Goal: Task Accomplishment & Management: Manage account settings

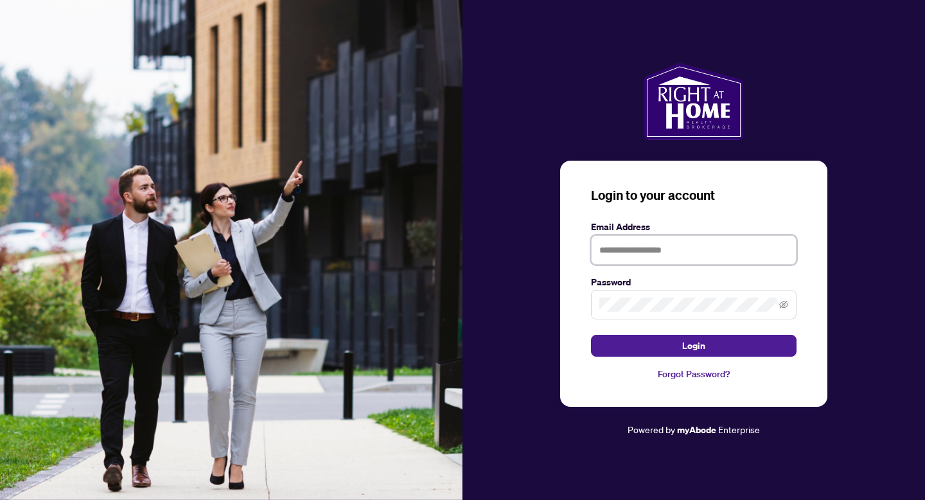
click at [680, 253] on input "text" at bounding box center [694, 250] width 206 height 30
type input "**********"
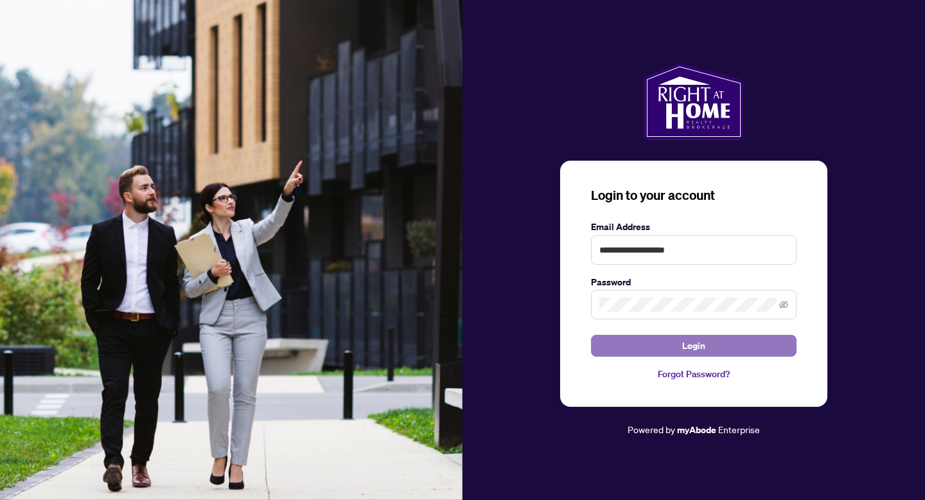
click at [715, 346] on button "Login" at bounding box center [694, 346] width 206 height 22
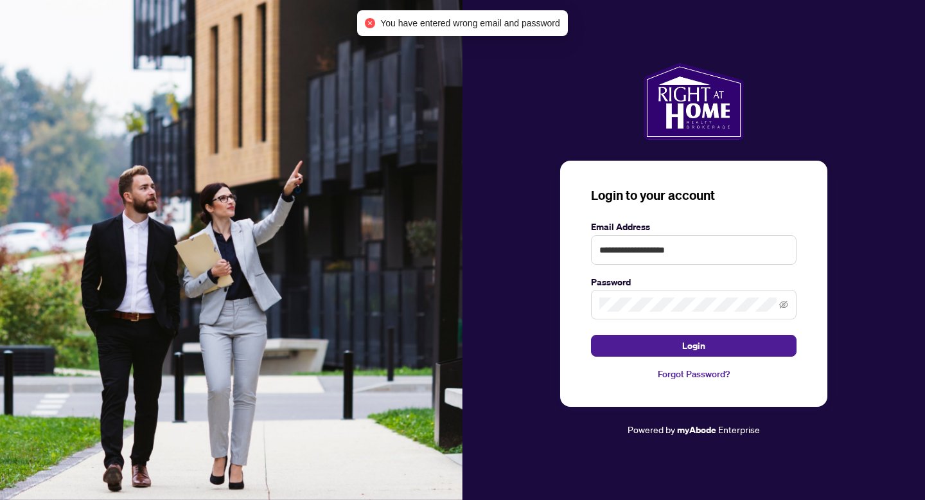
click at [677, 314] on span at bounding box center [694, 305] width 206 height 30
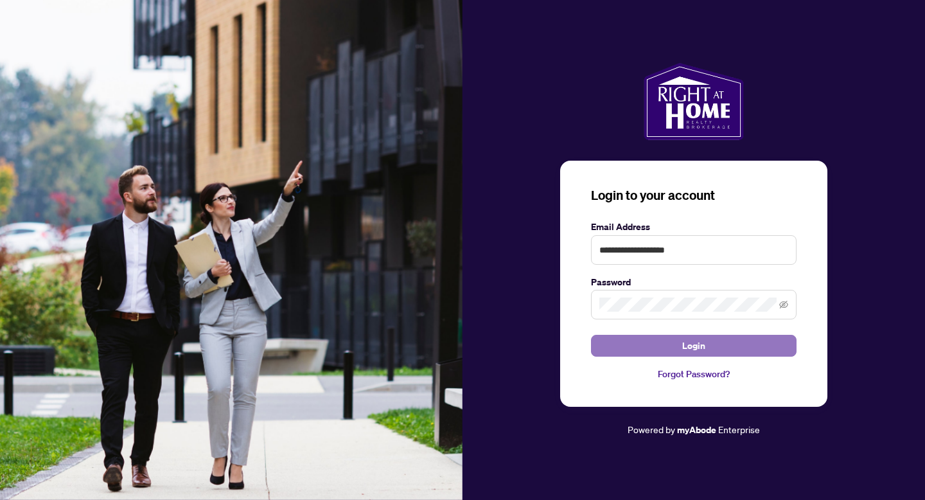
click at [674, 350] on button "Login" at bounding box center [694, 346] width 206 height 22
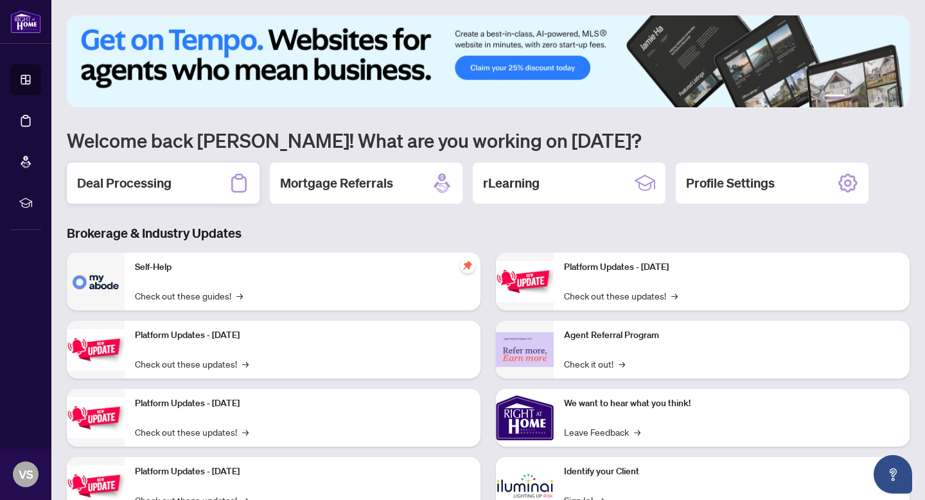
click at [214, 172] on div "Deal Processing" at bounding box center [163, 183] width 193 height 41
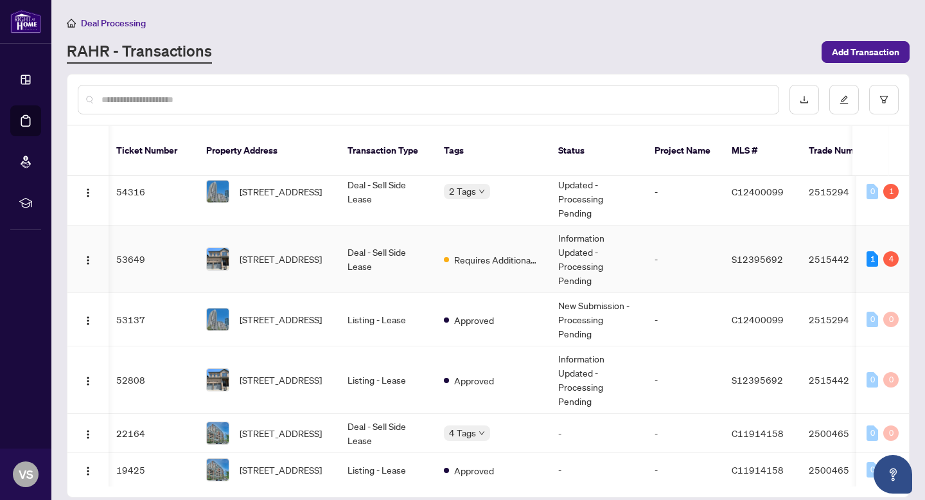
scroll to position [0, 3]
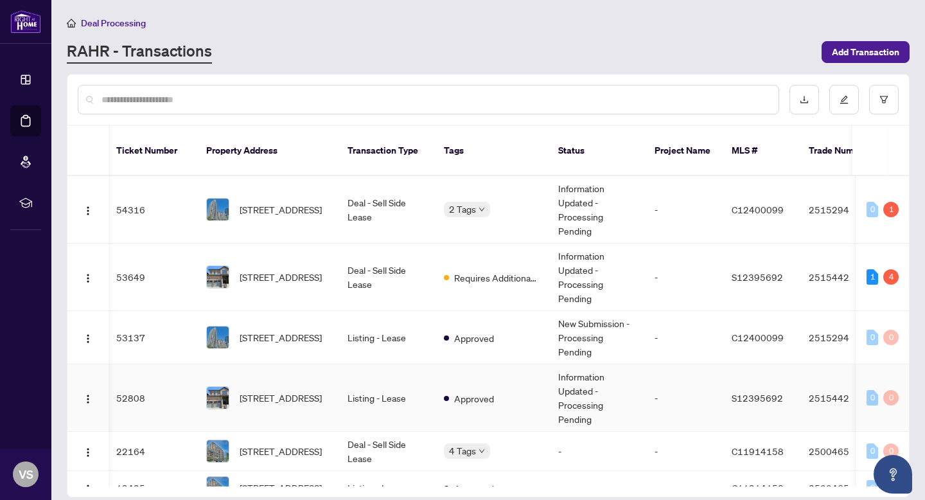
click at [371, 378] on td "Listing - Lease" at bounding box center [385, 397] width 96 height 67
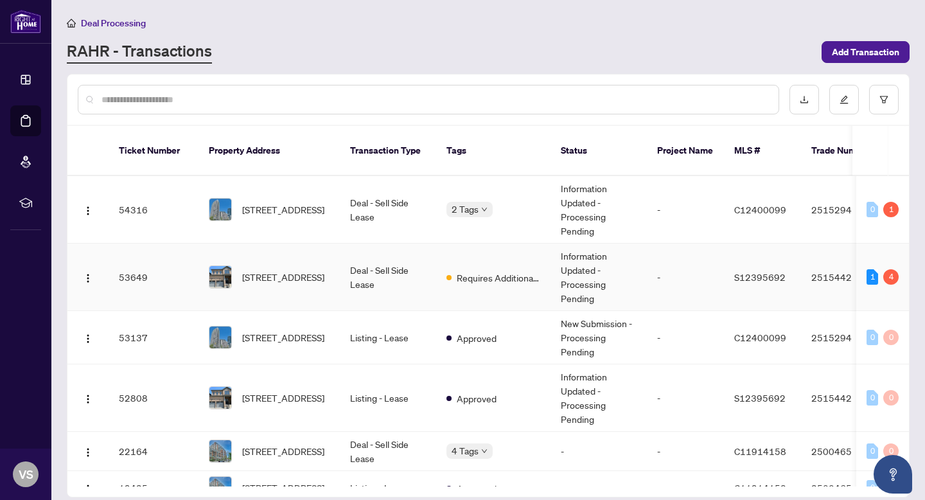
scroll to position [28, 0]
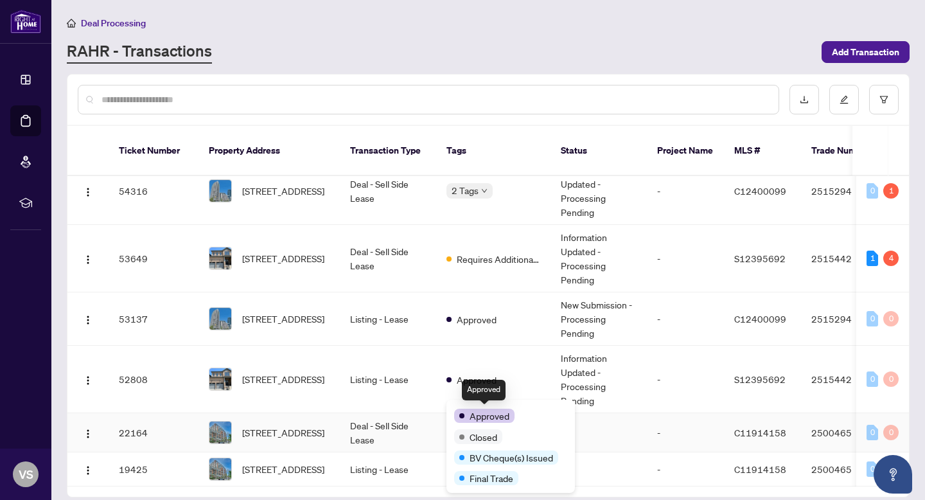
click at [487, 411] on span "Approved" at bounding box center [490, 416] width 40 height 14
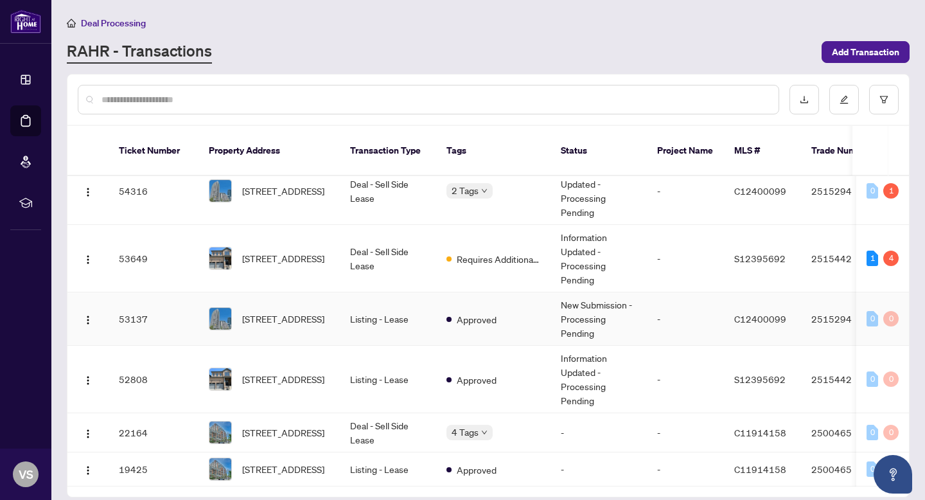
scroll to position [0, 0]
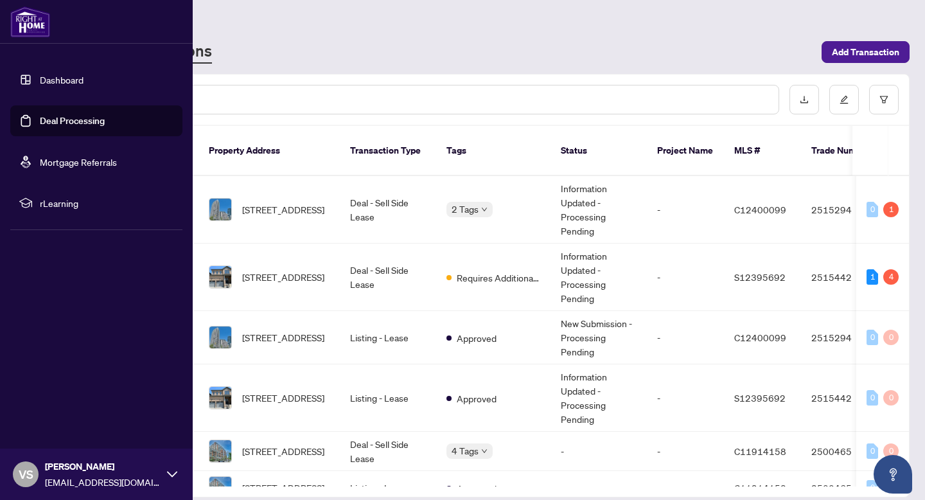
click at [54, 80] on link "Dashboard" at bounding box center [62, 80] width 44 height 12
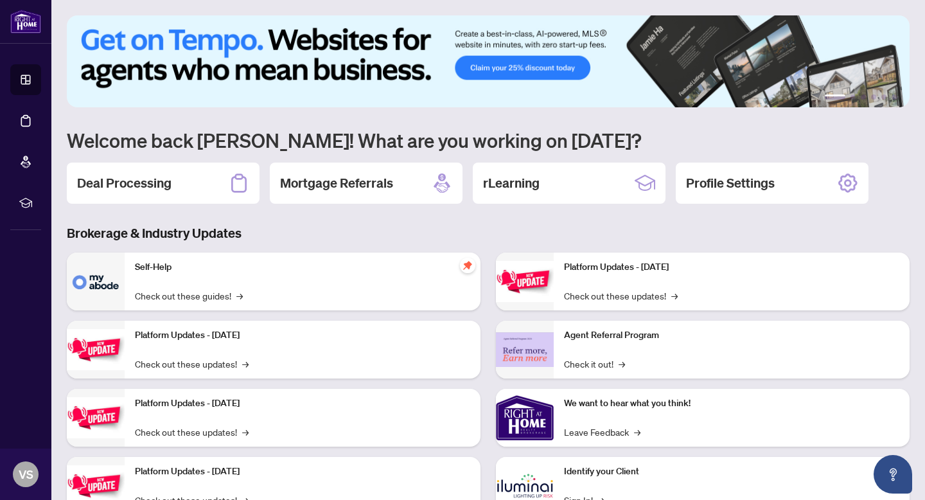
scroll to position [49, 0]
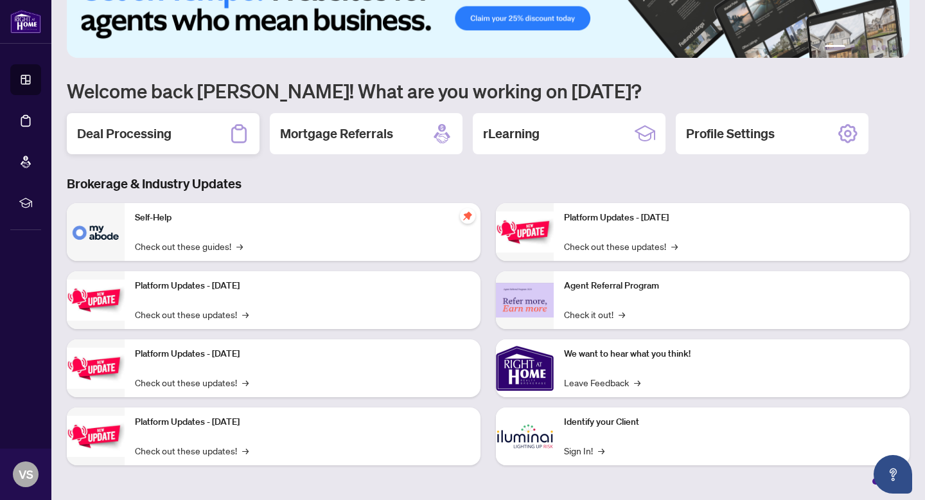
click at [154, 145] on div "Deal Processing" at bounding box center [163, 133] width 193 height 41
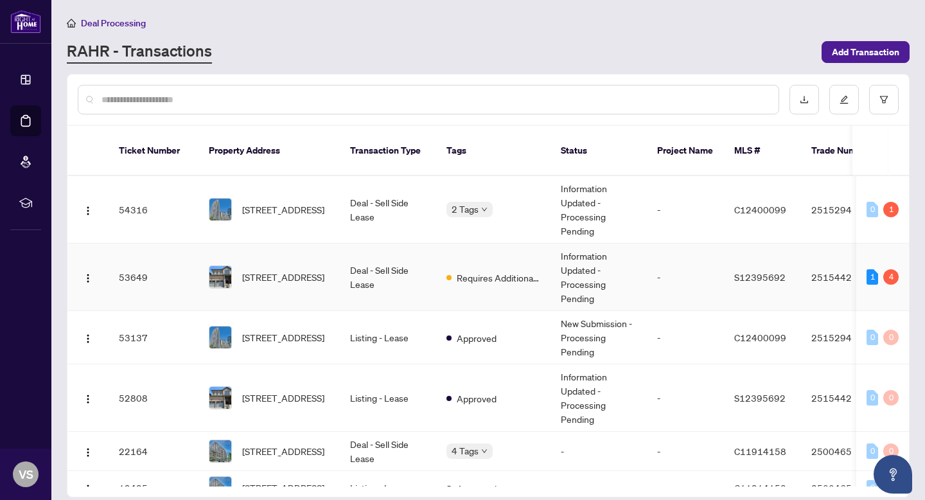
click at [335, 266] on td "[STREET_ADDRESS]" at bounding box center [269, 277] width 141 height 67
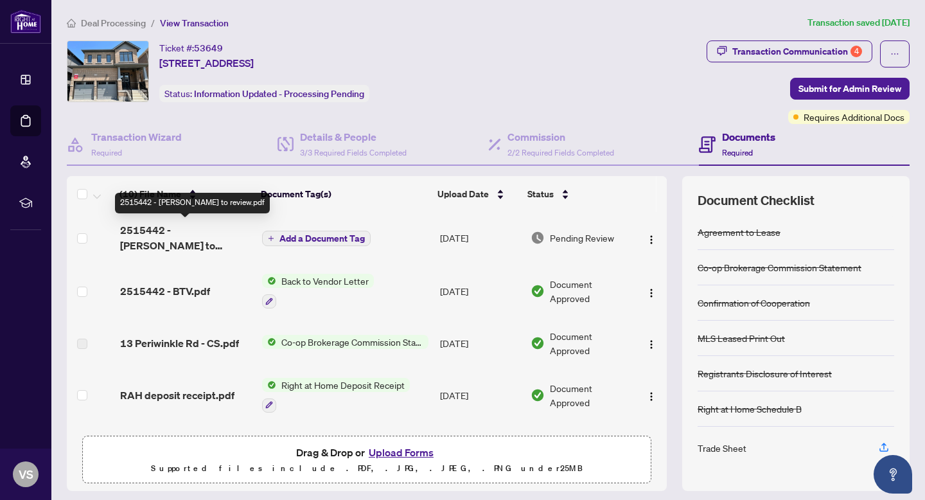
click at [217, 230] on span "2515442 - [PERSON_NAME] to review.pdf" at bounding box center [186, 237] width 132 height 31
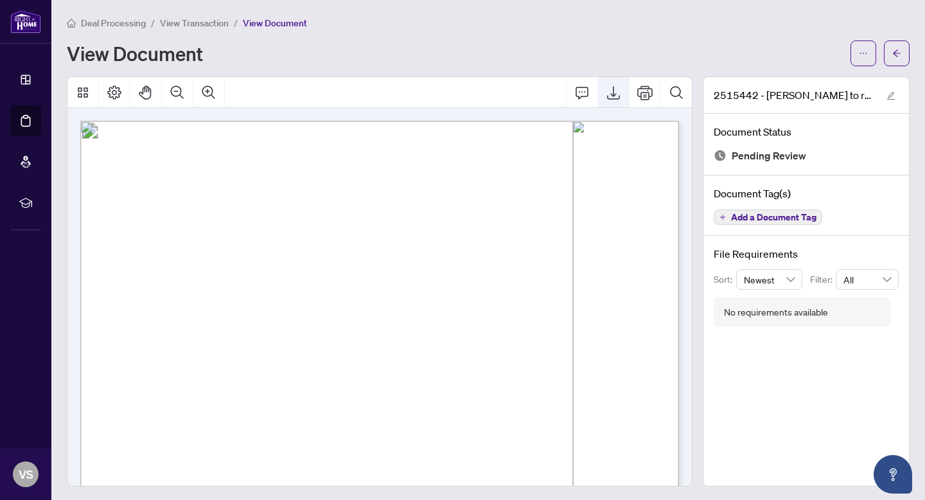
click at [613, 87] on icon "Export" at bounding box center [613, 92] width 13 height 13
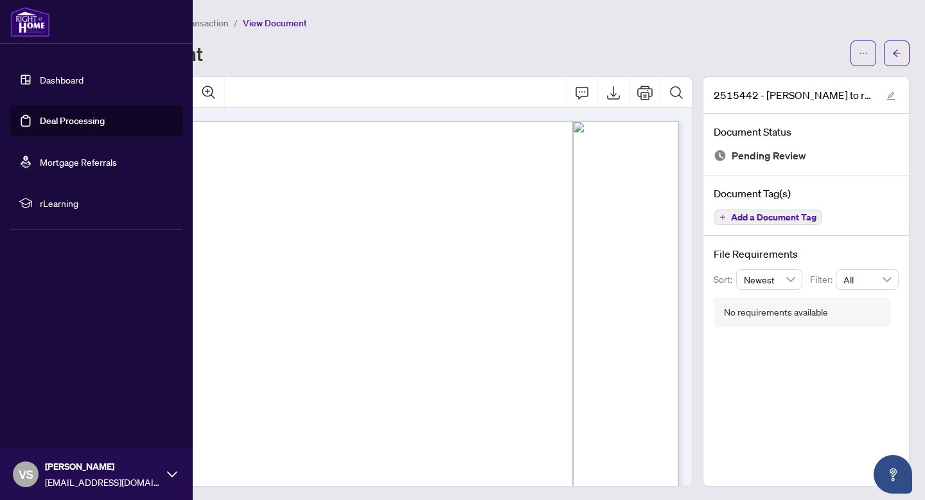
click at [35, 26] on img at bounding box center [30, 21] width 40 height 31
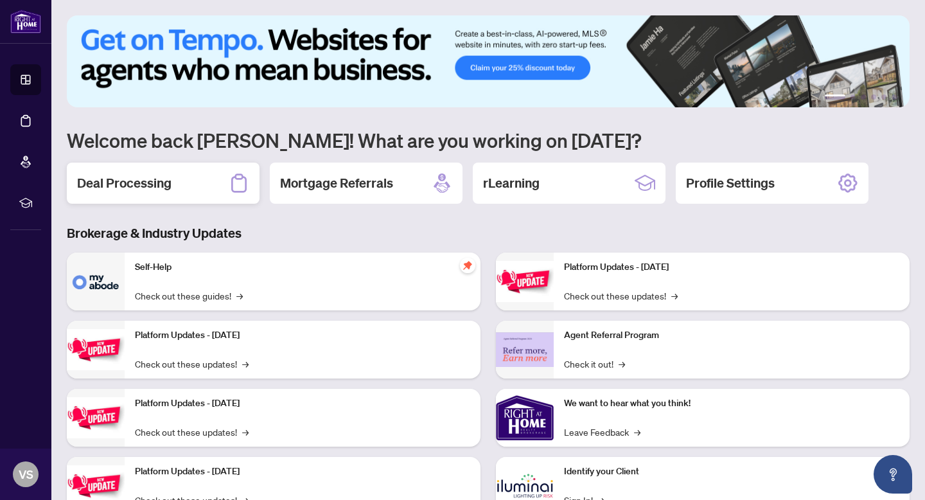
click at [172, 177] on div "Deal Processing" at bounding box center [163, 183] width 193 height 41
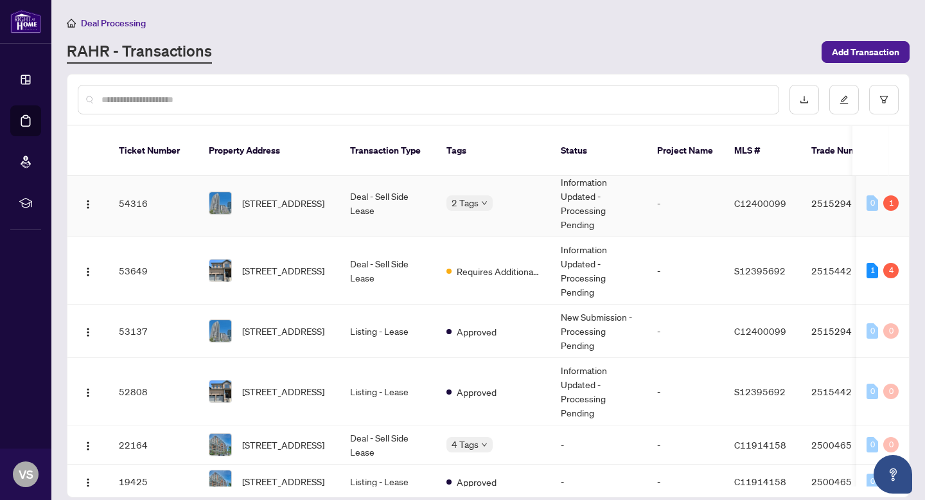
scroll to position [6, 0]
click at [414, 253] on td "Deal - Sell Side Lease" at bounding box center [388, 271] width 96 height 67
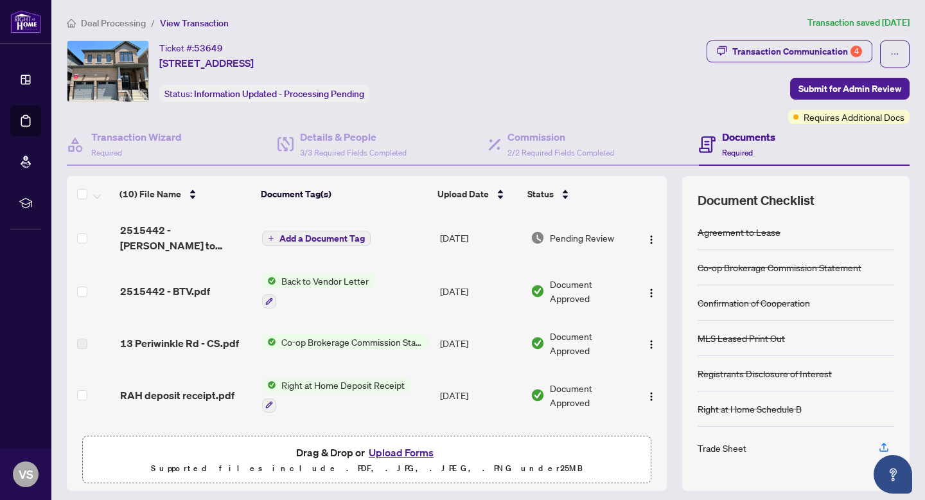
click at [342, 239] on span "Add a Document Tag" at bounding box center [322, 238] width 85 height 9
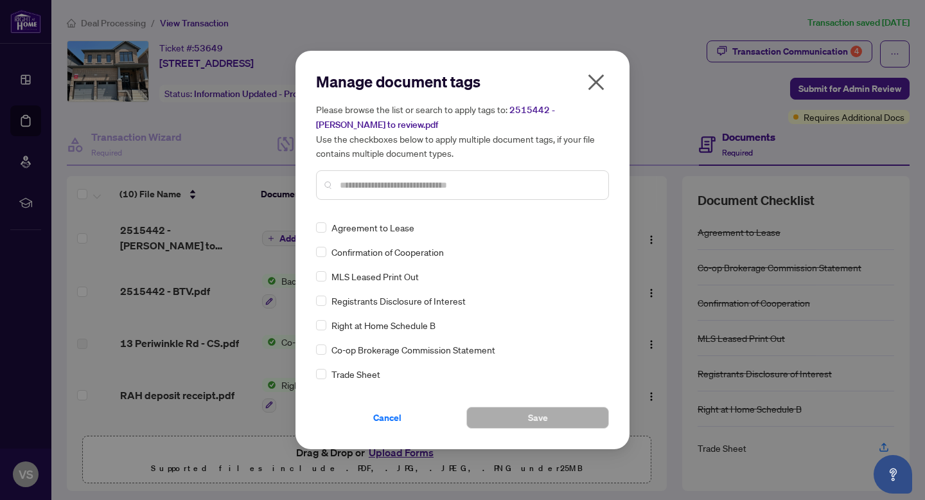
click at [592, 84] on icon "close" at bounding box center [596, 82] width 21 height 21
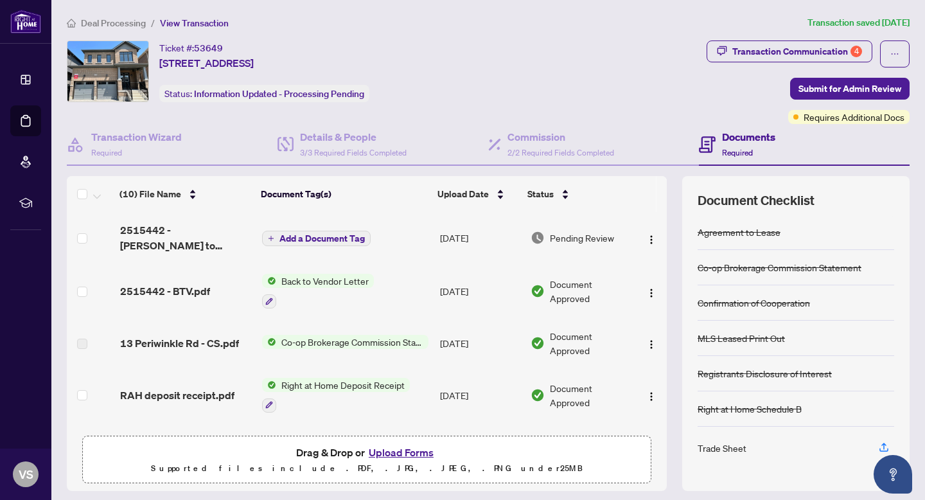
click at [406, 451] on button "Upload Forms" at bounding box center [401, 452] width 73 height 17
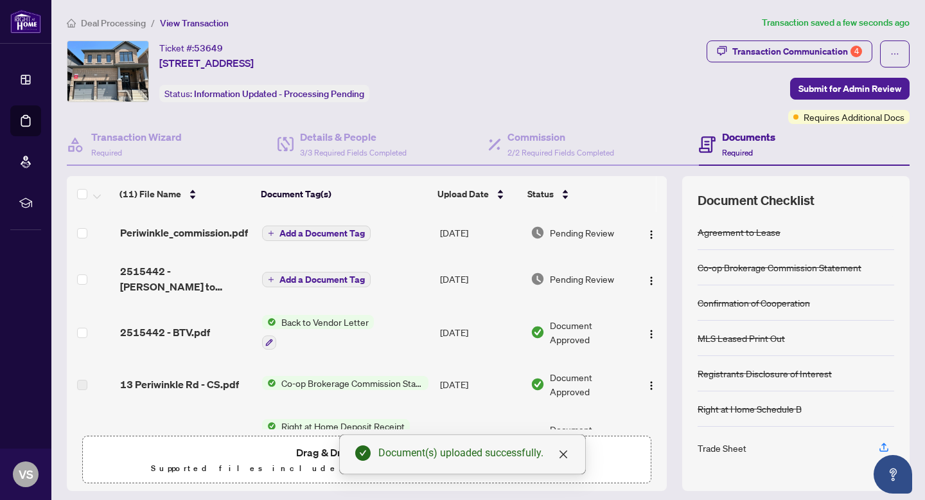
click at [335, 231] on span "Add a Document Tag" at bounding box center [322, 233] width 85 height 9
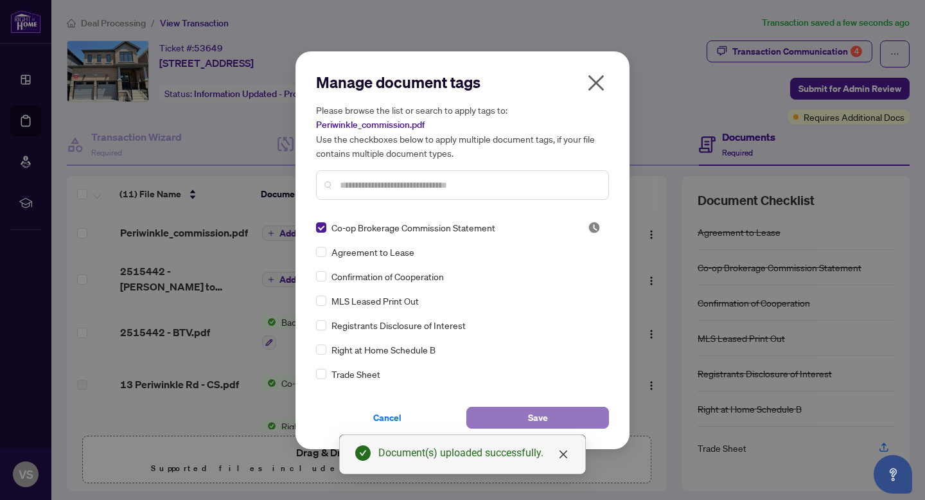
click at [539, 419] on span "Save" at bounding box center [538, 417] width 20 height 21
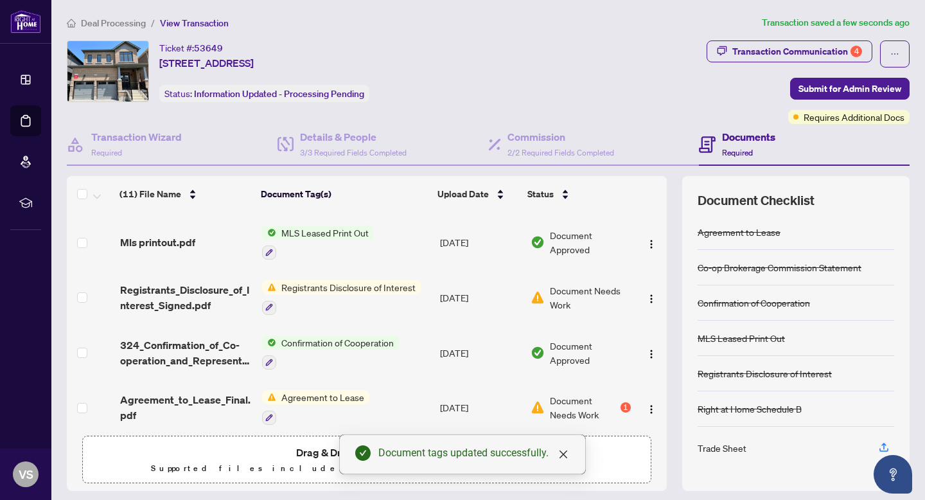
scroll to position [375, 0]
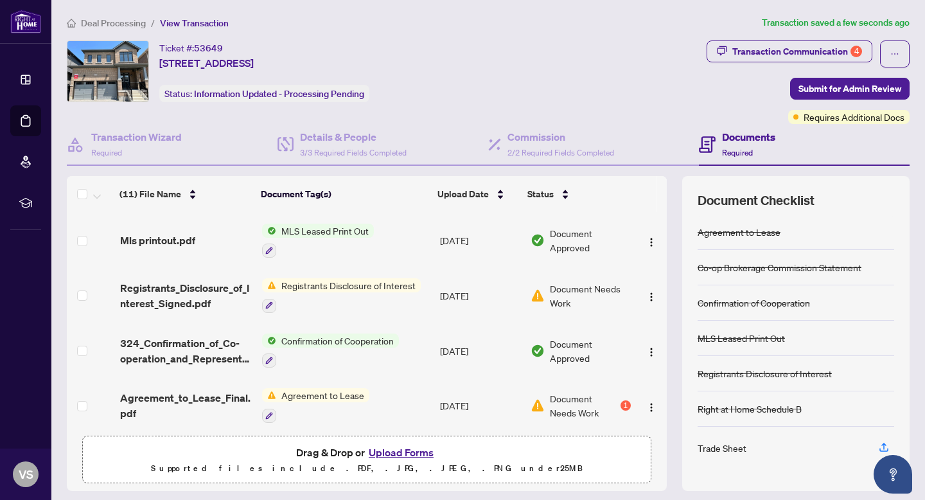
click at [371, 278] on span "Registrants Disclosure of Interest" at bounding box center [348, 285] width 145 height 14
click at [366, 342] on span "Registrants Disclosure of Interest" at bounding box center [347, 342] width 145 height 14
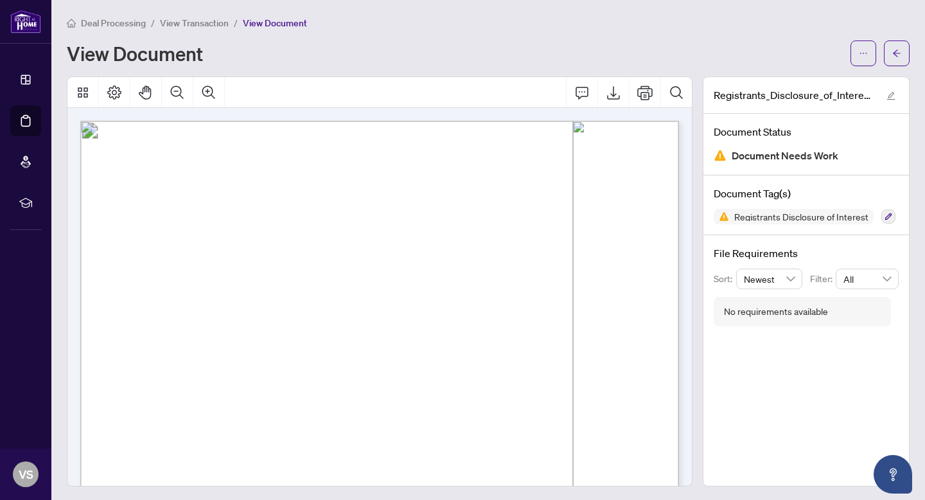
click at [205, 22] on span "View Transaction" at bounding box center [194, 23] width 69 height 12
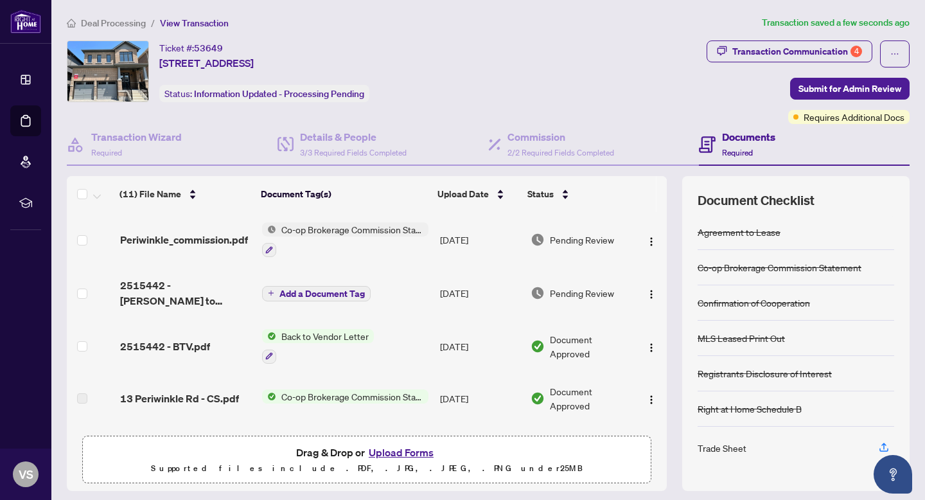
scroll to position [37, 0]
